Goal: Task Accomplishment & Management: Manage account settings

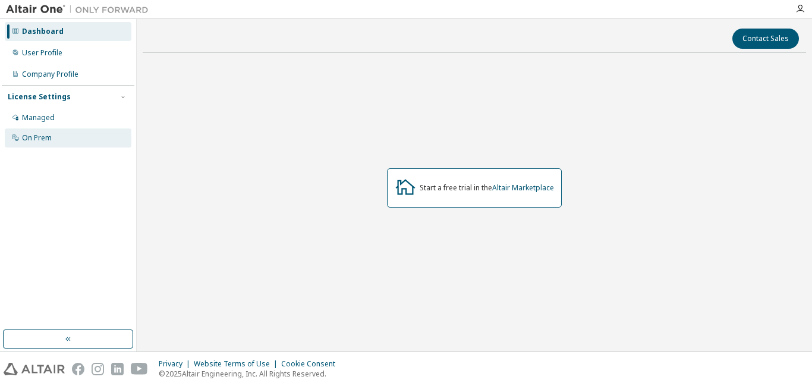
click at [34, 143] on div "On Prem" at bounding box center [68, 137] width 127 height 19
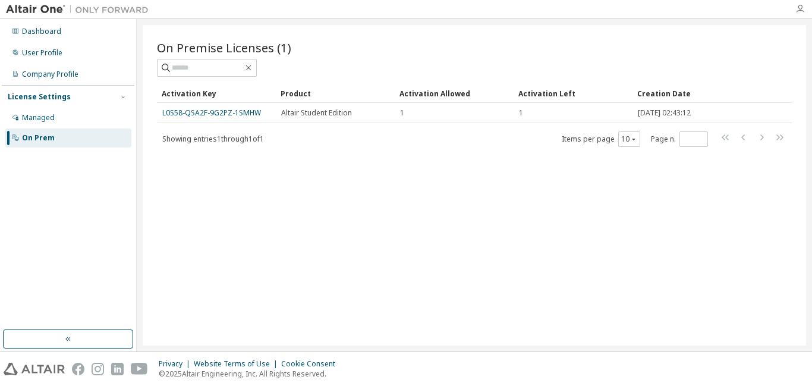
click at [803, 10] on icon "button" at bounding box center [800, 9] width 10 height 10
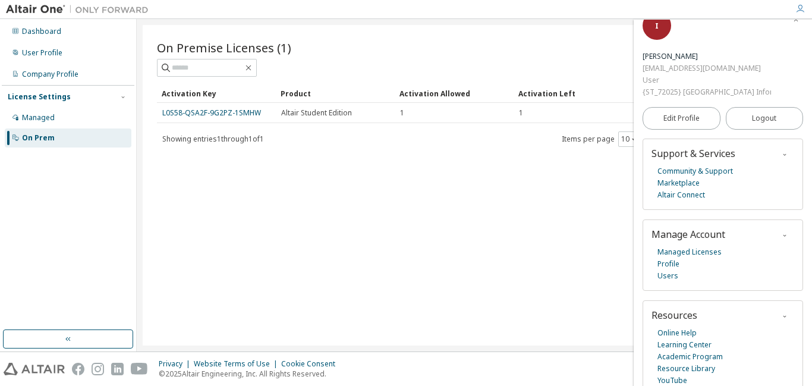
scroll to position [33, 0]
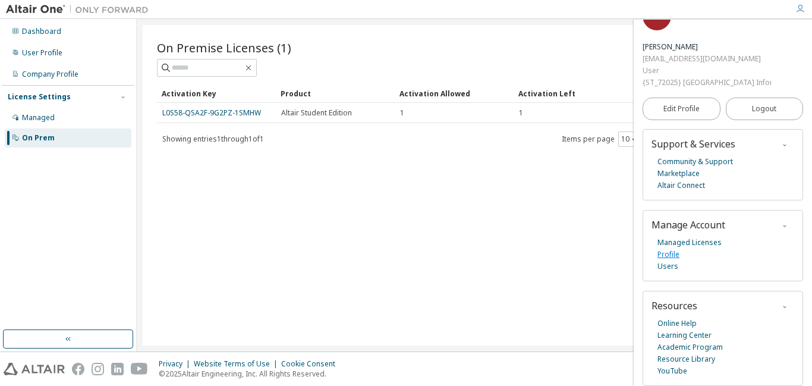
click at [672, 248] on link "Profile" at bounding box center [668, 254] width 22 height 12
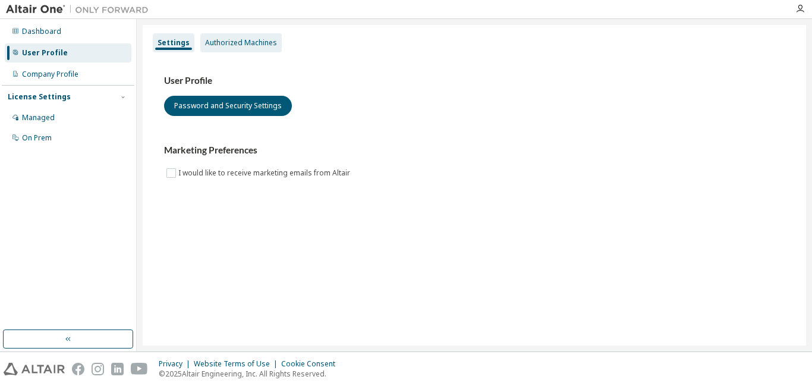
click at [221, 45] on div "Authorized Machines" at bounding box center [241, 43] width 72 height 10
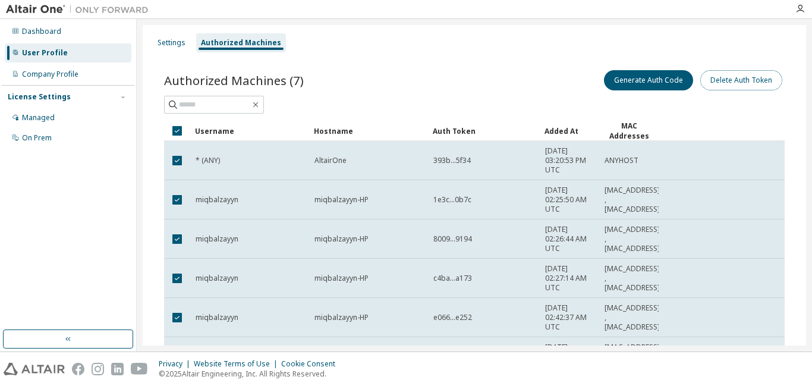
click at [744, 87] on button "Delete Auth Token" at bounding box center [741, 80] width 82 height 20
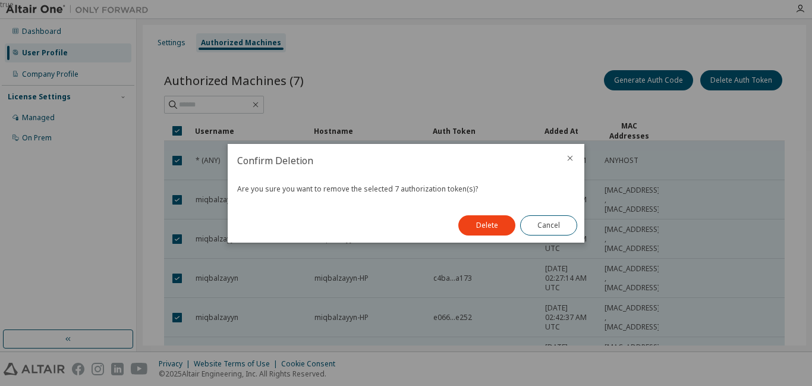
drag, startPoint x: 504, startPoint y: 227, endPoint x: 474, endPoint y: 224, distance: 30.5
click at [504, 227] on button "Delete" at bounding box center [486, 225] width 57 height 20
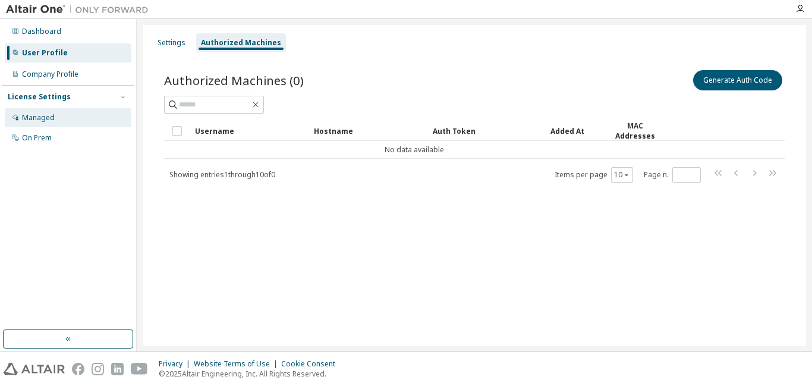
click at [73, 120] on div "Managed" at bounding box center [68, 117] width 127 height 19
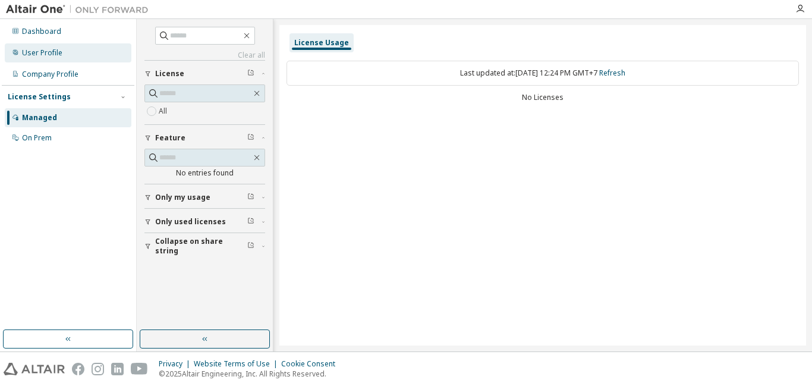
click at [51, 59] on div "User Profile" at bounding box center [68, 52] width 127 height 19
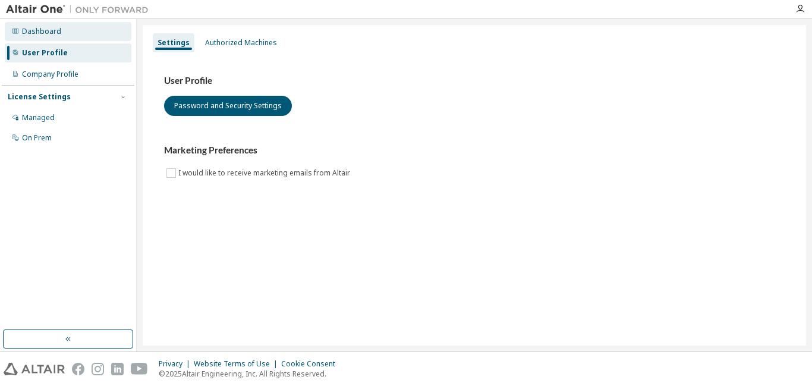
click at [54, 38] on div "Dashboard" at bounding box center [68, 31] width 127 height 19
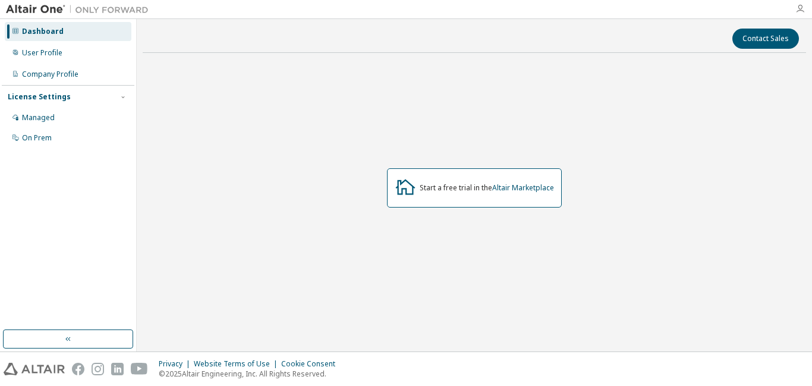
click at [797, 5] on icon "button" at bounding box center [800, 9] width 10 height 10
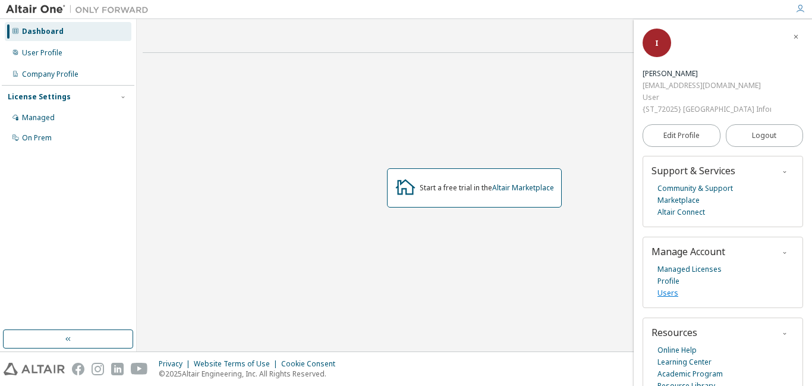
click at [665, 297] on link "Users" at bounding box center [667, 293] width 21 height 12
click at [741, 136] on button "Logout" at bounding box center [765, 135] width 78 height 23
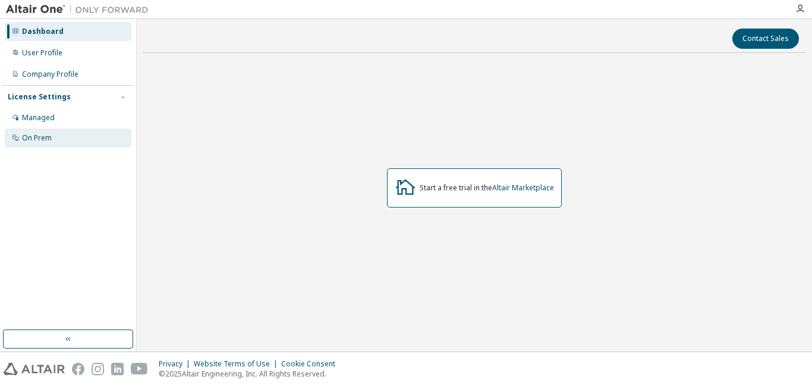
click at [49, 131] on div "On Prem" at bounding box center [68, 137] width 127 height 19
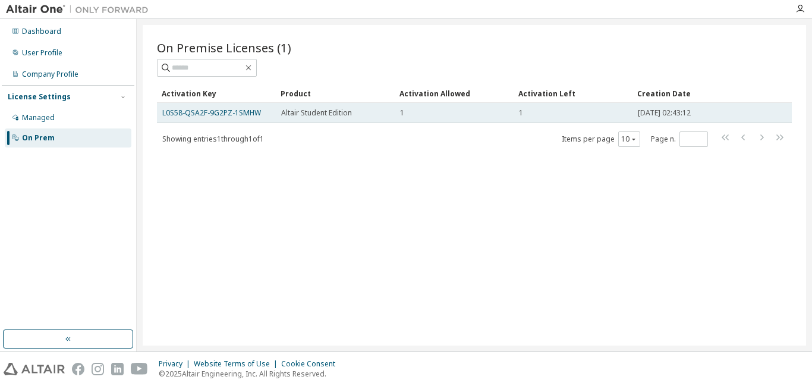
click at [335, 103] on table "Activation Key Product Activation Allowed Activation Left Creation Date L0S58-Q…" at bounding box center [474, 103] width 635 height 39
click at [345, 114] on span "Altair Student Edition" at bounding box center [316, 113] width 71 height 10
click at [254, 109] on link "L0S58-QSA2F-9G2PZ-1SMHW" at bounding box center [211, 113] width 99 height 10
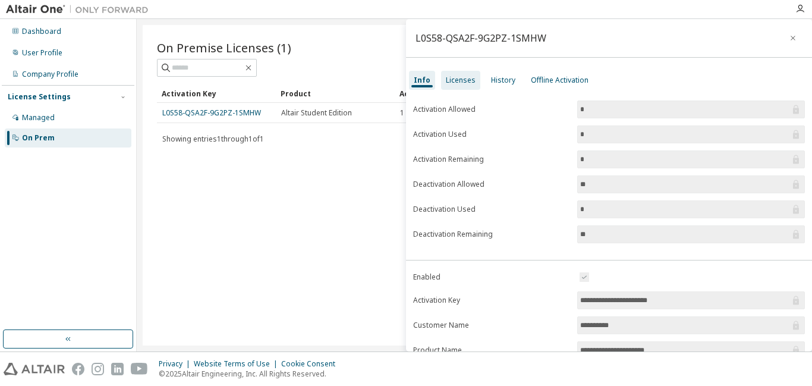
click at [471, 81] on div "Licenses" at bounding box center [461, 80] width 30 height 10
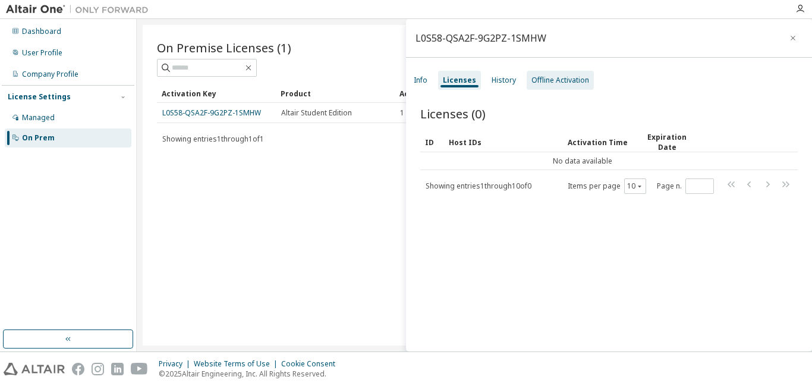
click at [550, 83] on div "Offline Activation" at bounding box center [560, 80] width 58 height 10
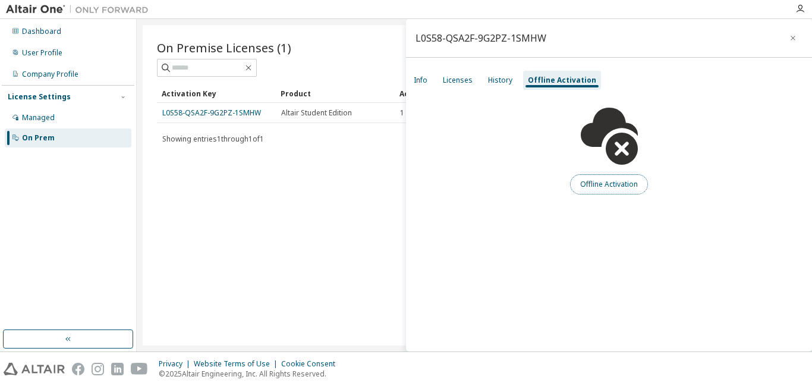
click at [610, 192] on button "Offline Activation" at bounding box center [609, 184] width 78 height 20
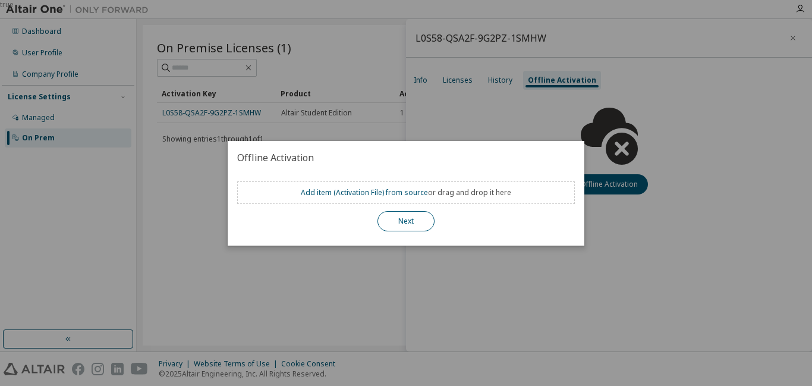
click at [405, 224] on button "Next" at bounding box center [405, 221] width 57 height 20
click at [421, 216] on button "Next" at bounding box center [405, 221] width 57 height 20
click at [484, 82] on div "true" at bounding box center [406, 193] width 812 height 386
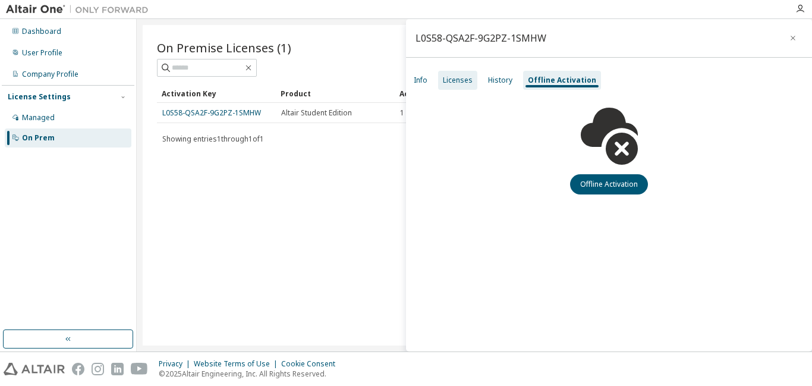
click at [462, 84] on div "Licenses" at bounding box center [458, 80] width 30 height 10
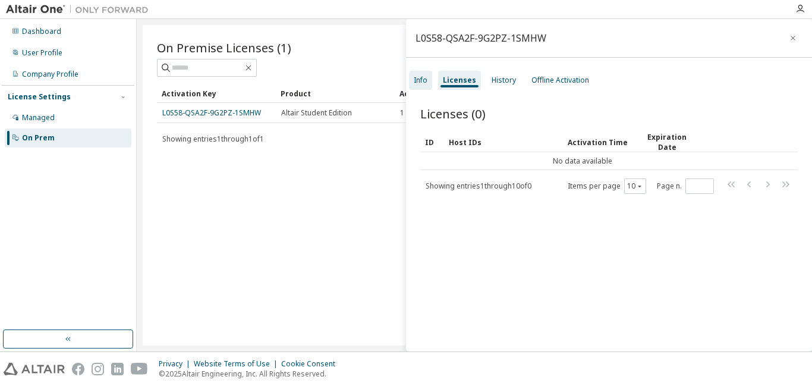
click at [427, 80] on div "Info" at bounding box center [421, 80] width 14 height 10
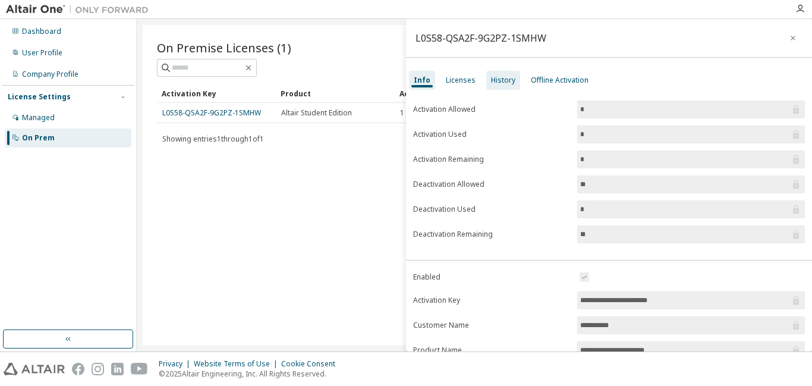
click at [501, 76] on div "History" at bounding box center [503, 80] width 24 height 10
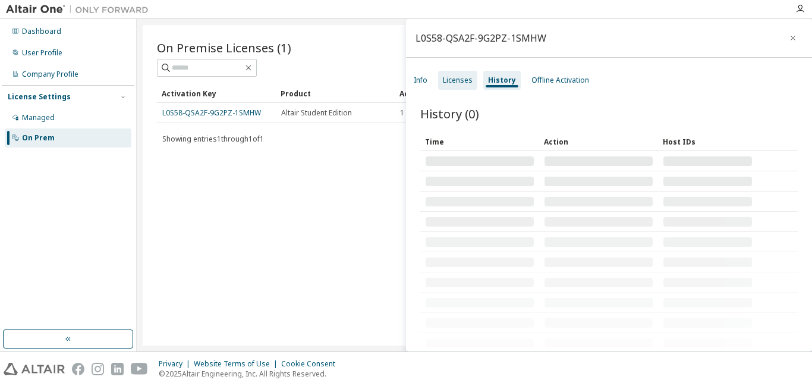
click at [463, 75] on div "Licenses" at bounding box center [458, 80] width 30 height 10
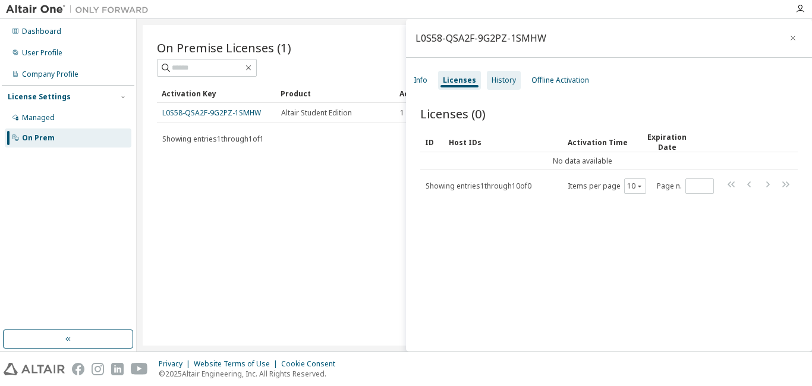
click at [502, 83] on div "History" at bounding box center [504, 80] width 24 height 10
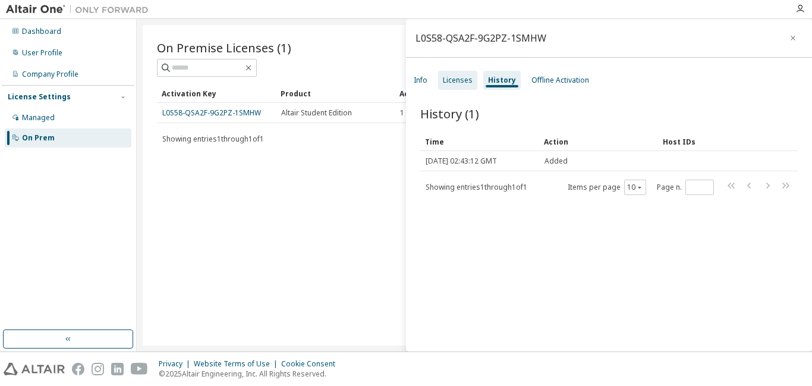
click at [455, 87] on div "Licenses" at bounding box center [457, 80] width 39 height 19
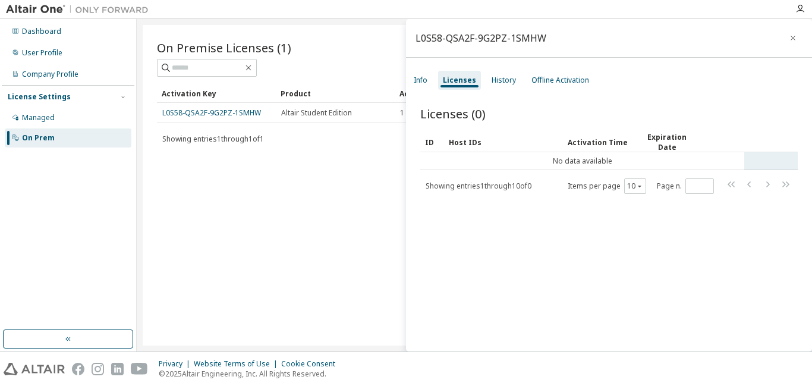
click at [485, 165] on td "No data available" at bounding box center [582, 161] width 324 height 18
click at [273, 190] on div "On Premise Licenses (1) Clear Load Save Save As Field Operator Value Select fil…" at bounding box center [474, 185] width 663 height 320
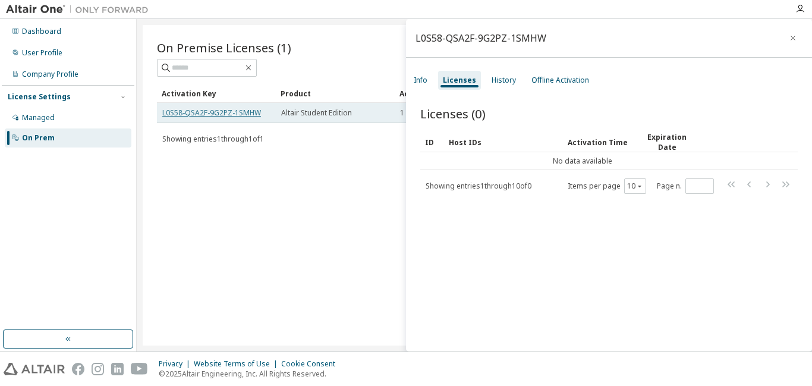
click at [250, 114] on link "L0S58-QSA2F-9G2PZ-1SMHW" at bounding box center [211, 113] width 99 height 10
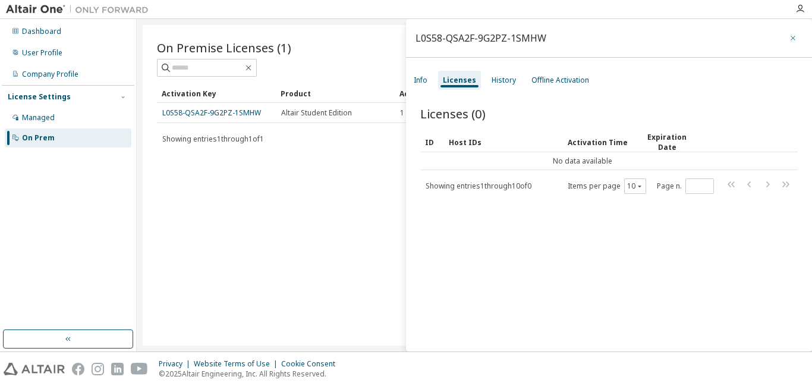
click at [794, 35] on button "button" at bounding box center [793, 38] width 19 height 19
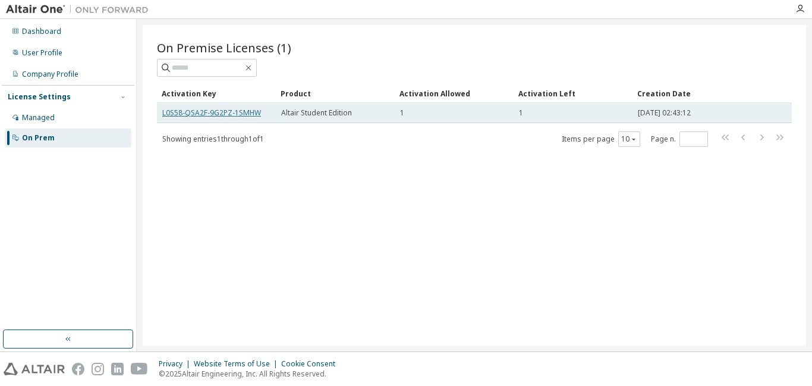
click at [193, 109] on link "L0S58-QSA2F-9G2PZ-1SMHW" at bounding box center [211, 113] width 99 height 10
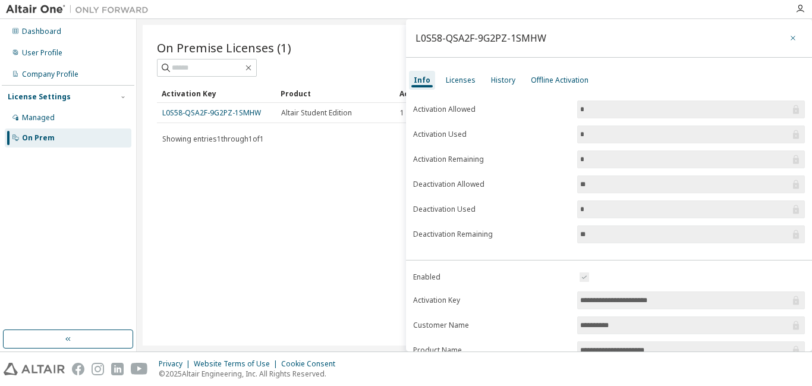
click at [792, 36] on button "button" at bounding box center [793, 38] width 19 height 19
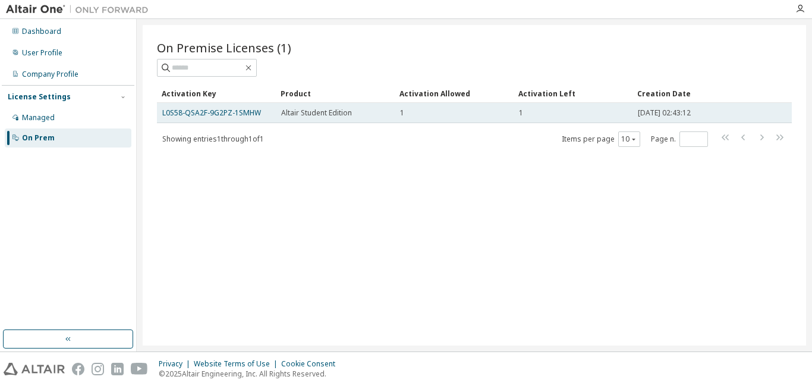
click at [379, 112] on div "Altair Student Edition" at bounding box center [335, 113] width 108 height 10
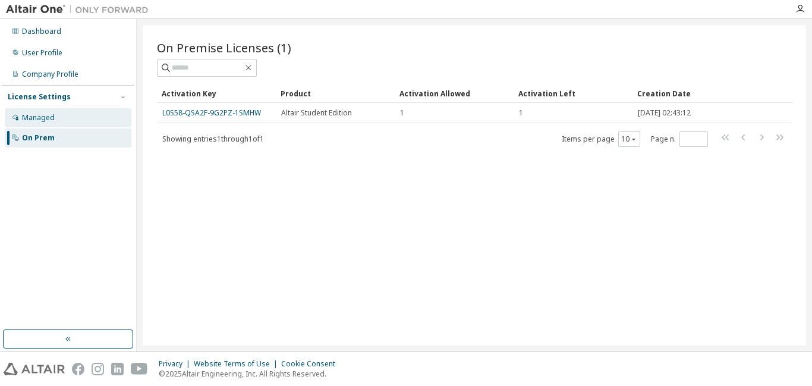
click at [68, 119] on div "Managed" at bounding box center [68, 117] width 127 height 19
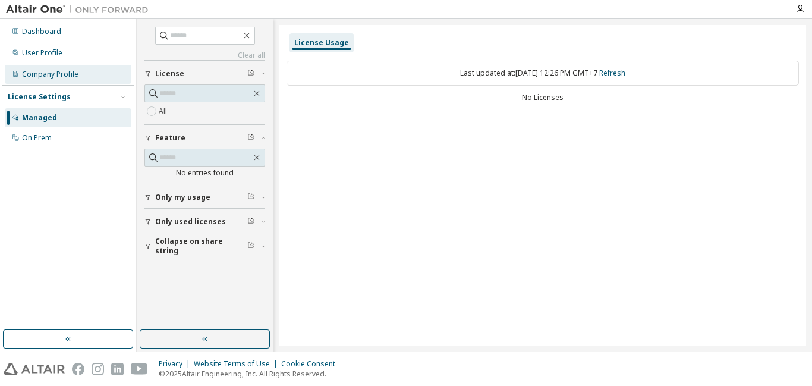
click at [57, 75] on div "Company Profile" at bounding box center [50, 75] width 56 height 10
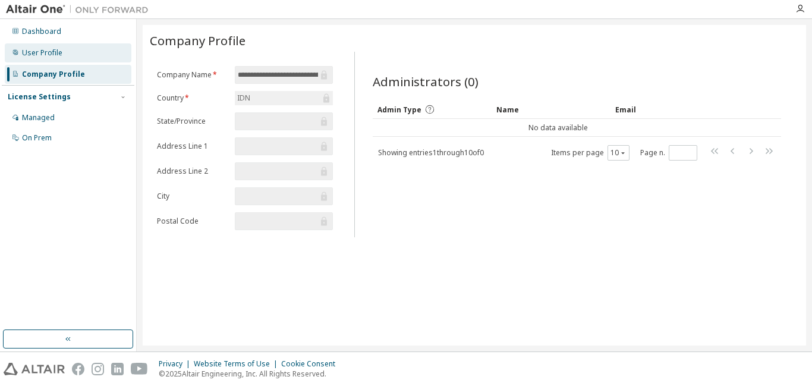
click at [49, 52] on div "User Profile" at bounding box center [42, 53] width 40 height 10
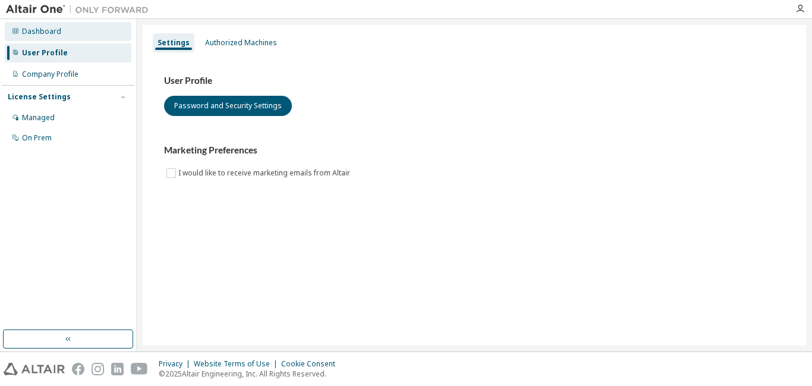
click at [59, 28] on div "Dashboard" at bounding box center [68, 31] width 127 height 19
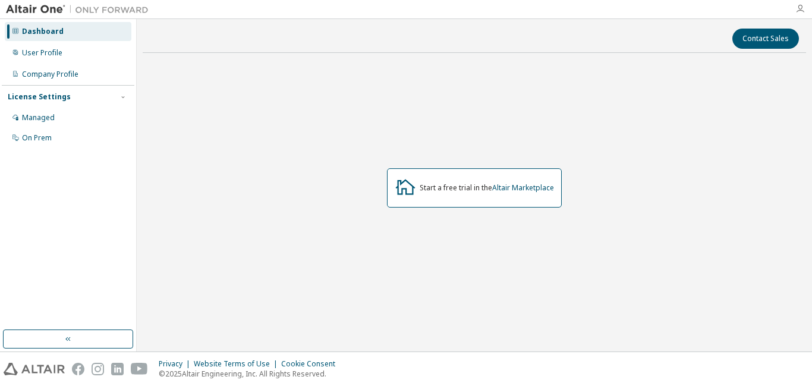
click at [795, 8] on icon "button" at bounding box center [800, 9] width 10 height 10
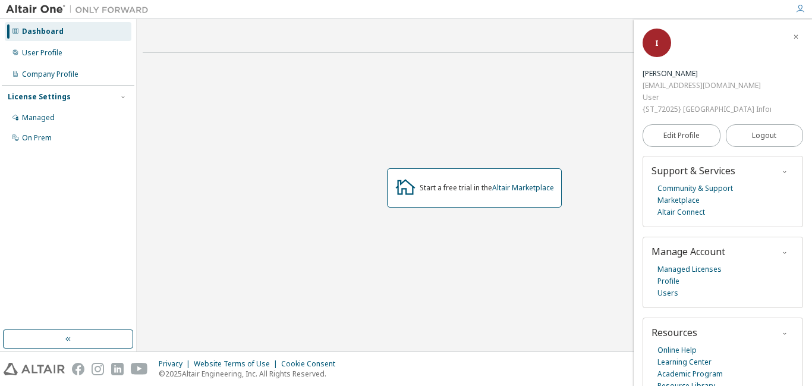
click at [797, 10] on icon "button" at bounding box center [800, 9] width 10 height 10
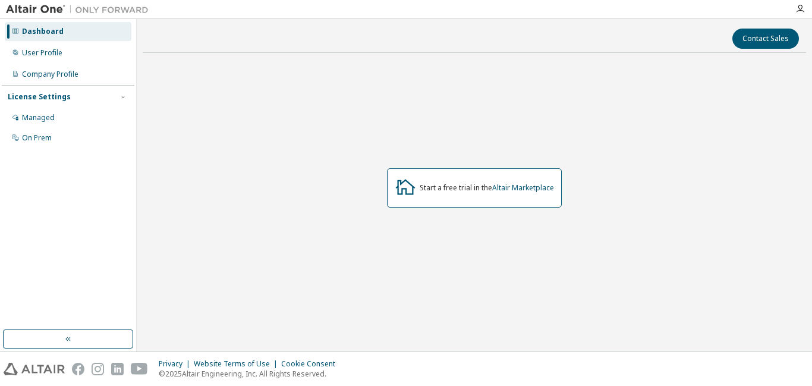
click at [806, 12] on div at bounding box center [800, 9] width 24 height 10
click at [801, 10] on icon "button" at bounding box center [800, 9] width 10 height 10
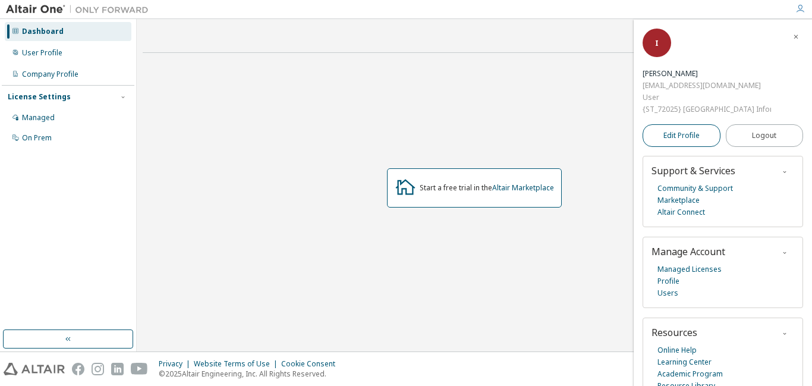
click at [689, 131] on span "Edit Profile" at bounding box center [681, 136] width 36 height 10
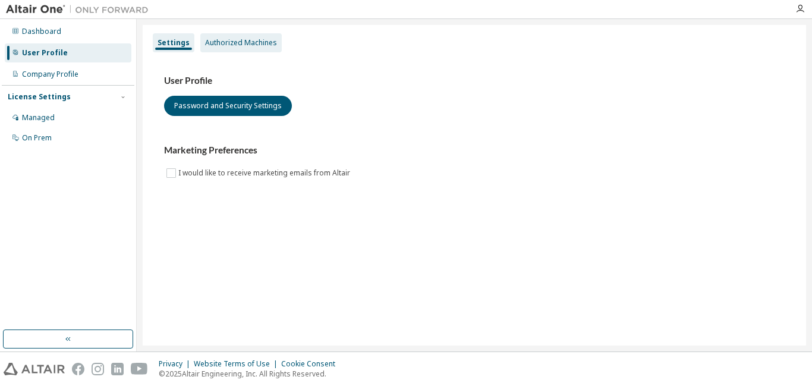
click at [211, 42] on div "Authorized Machines" at bounding box center [241, 43] width 72 height 10
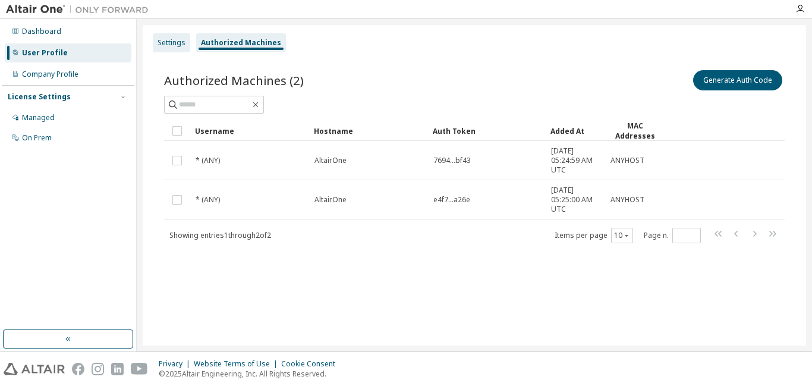
click at [177, 45] on div "Settings" at bounding box center [172, 43] width 28 height 10
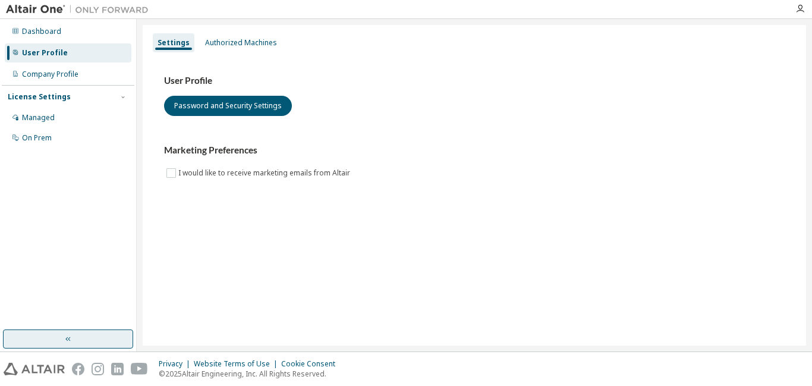
click at [65, 332] on button "button" at bounding box center [68, 338] width 130 height 19
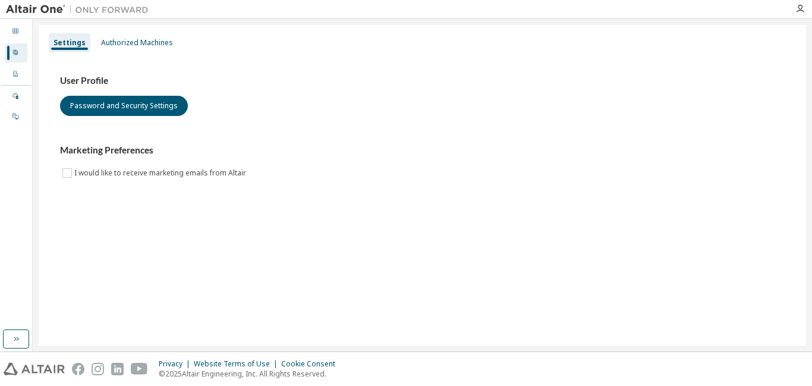
click at [804, 2] on div at bounding box center [800, 9] width 24 height 18
click at [801, 9] on icon "button" at bounding box center [800, 9] width 10 height 10
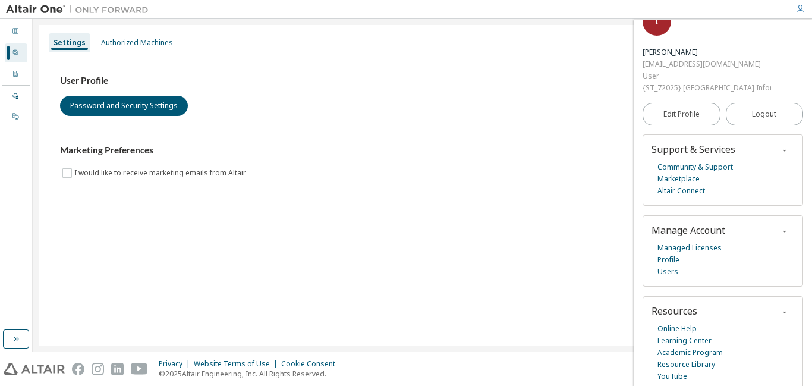
scroll to position [33, 0]
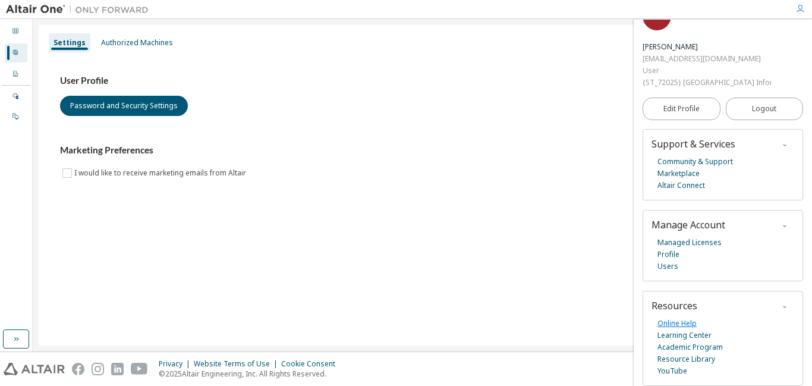
click at [691, 317] on link "Online Help" at bounding box center [676, 323] width 39 height 12
